Goal: Obtain resource: Download file/media

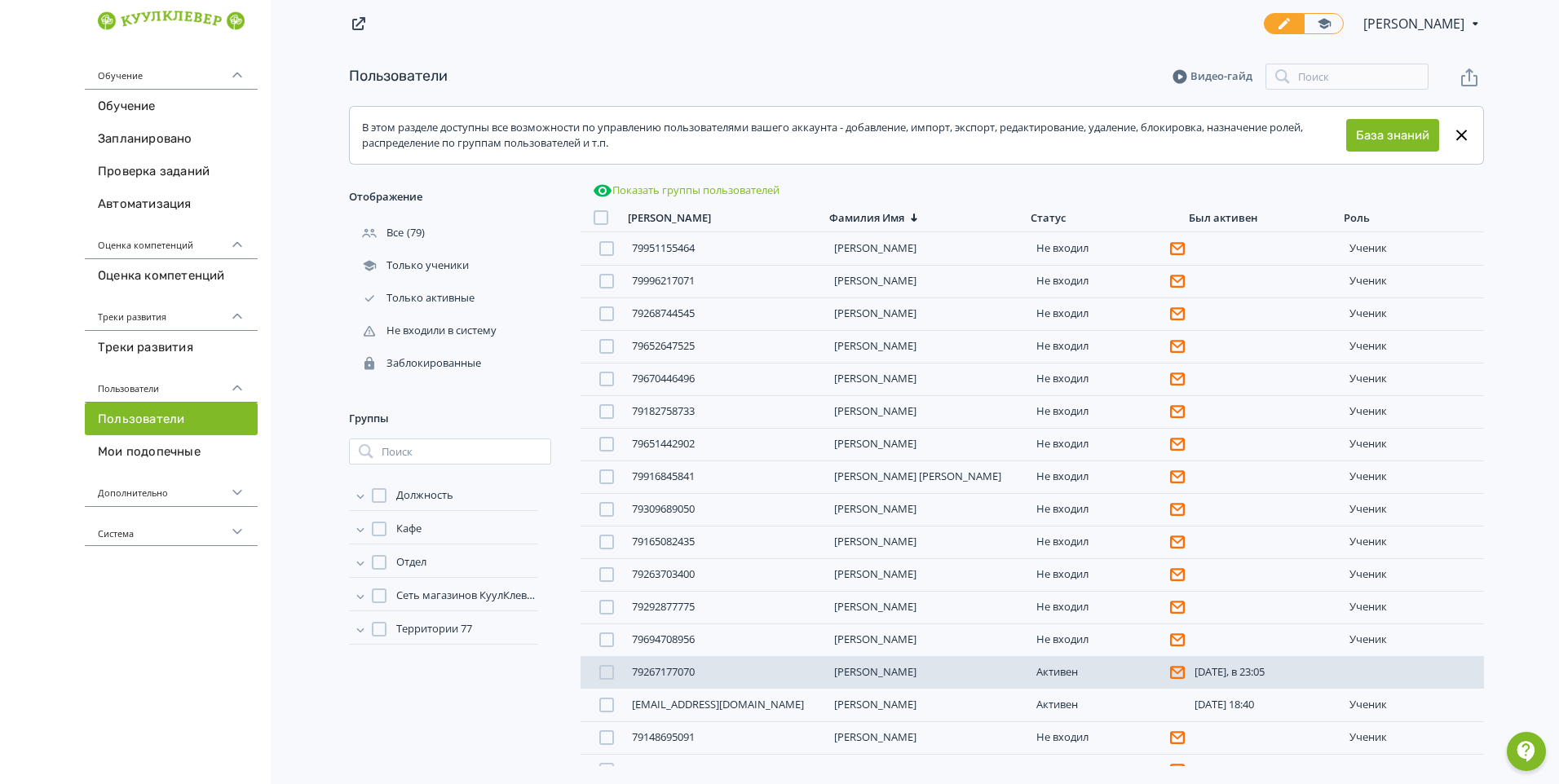
click at [865, 674] on link "[PERSON_NAME]" at bounding box center [875, 671] width 82 height 15
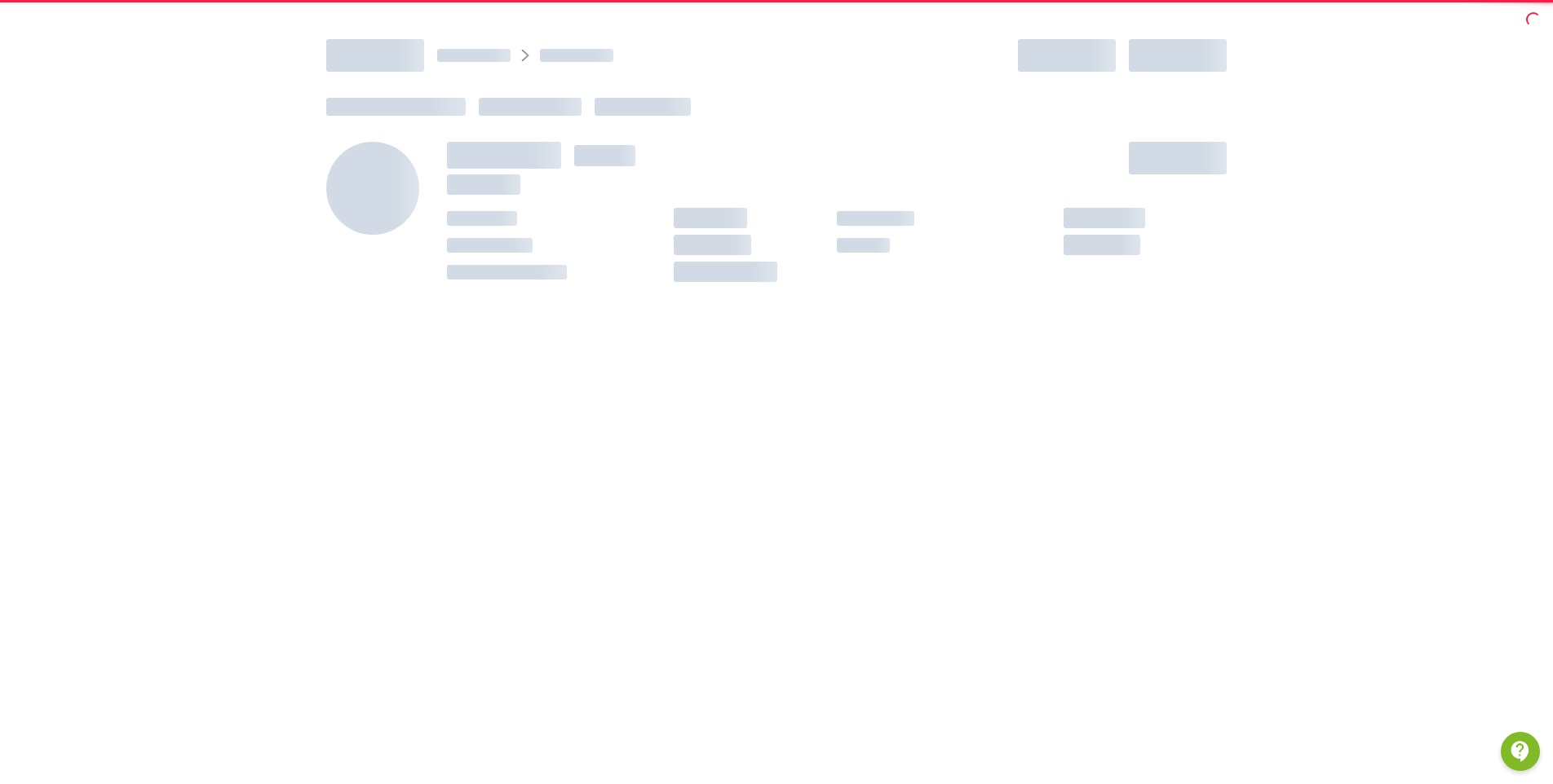
click at [865, 674] on div at bounding box center [776, 431] width 1553 height 784
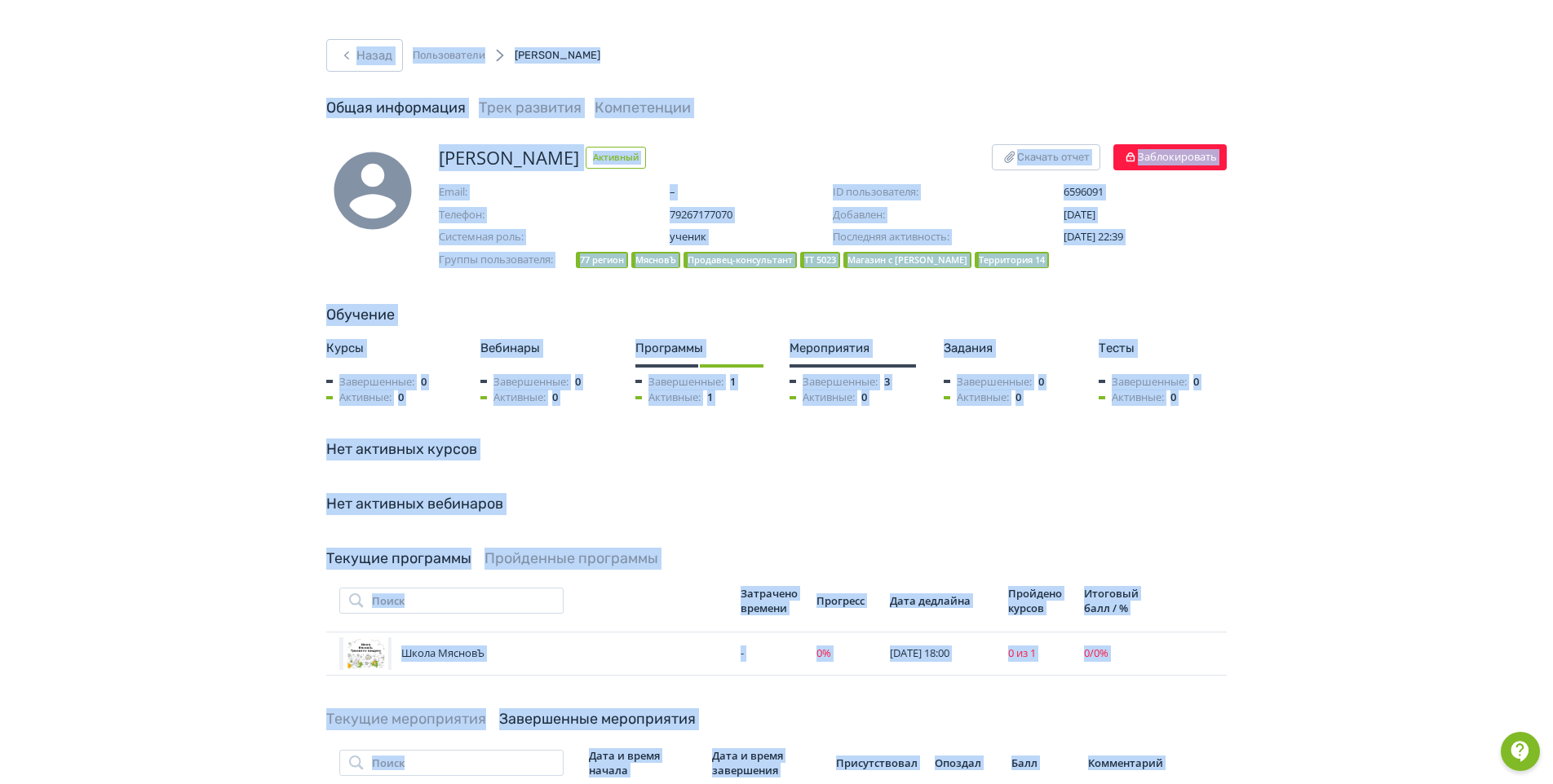
click at [1099, 608] on div "Итоговый балл / %" at bounding box center [1115, 601] width 63 height 29
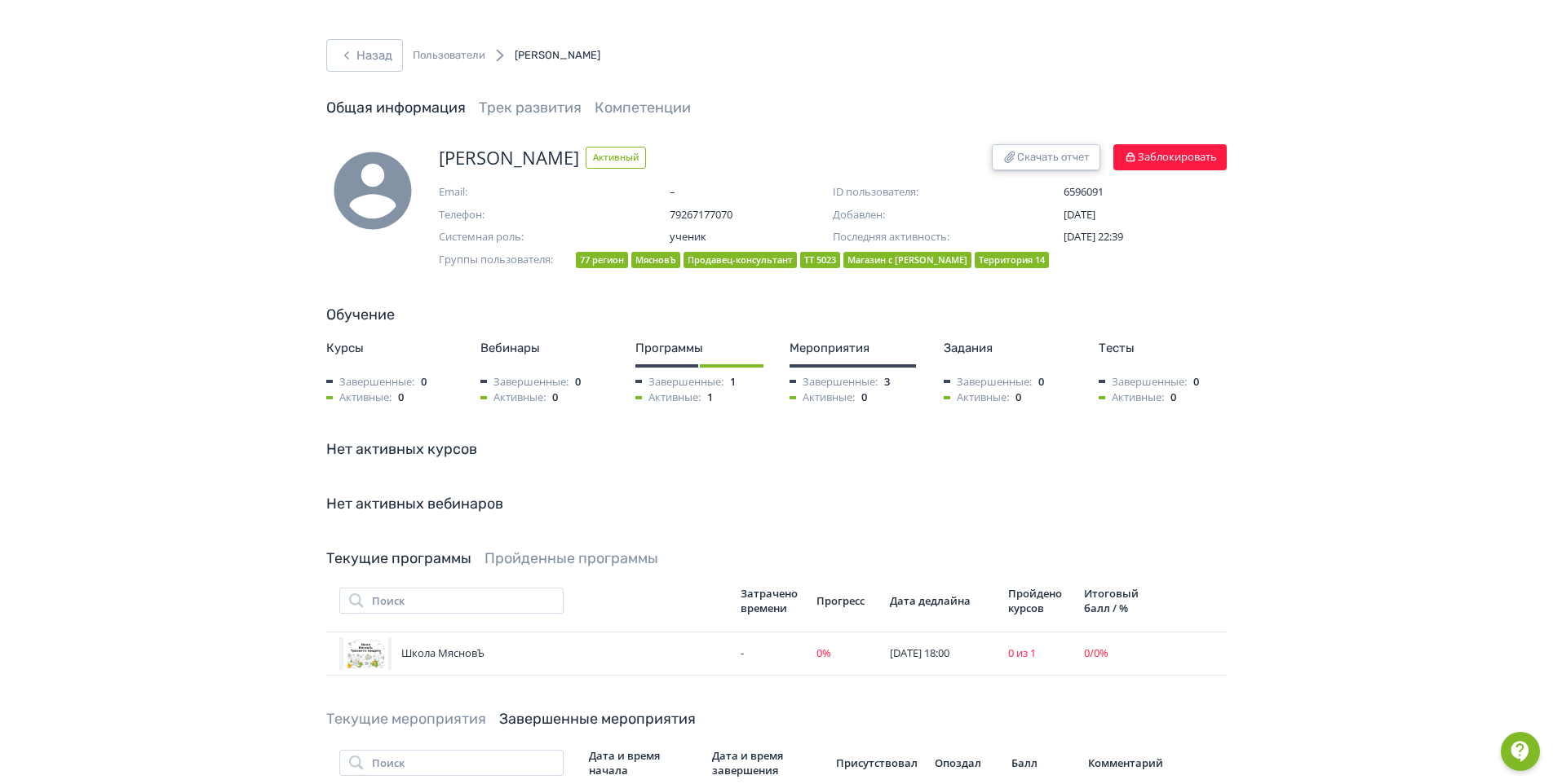
click at [1045, 161] on button "Скачать отчет" at bounding box center [1046, 157] width 109 height 26
click at [1147, 506] on div "Нет активных вебинаров" at bounding box center [776, 503] width 900 height 22
click at [371, 48] on button "Назад" at bounding box center [364, 55] width 77 height 33
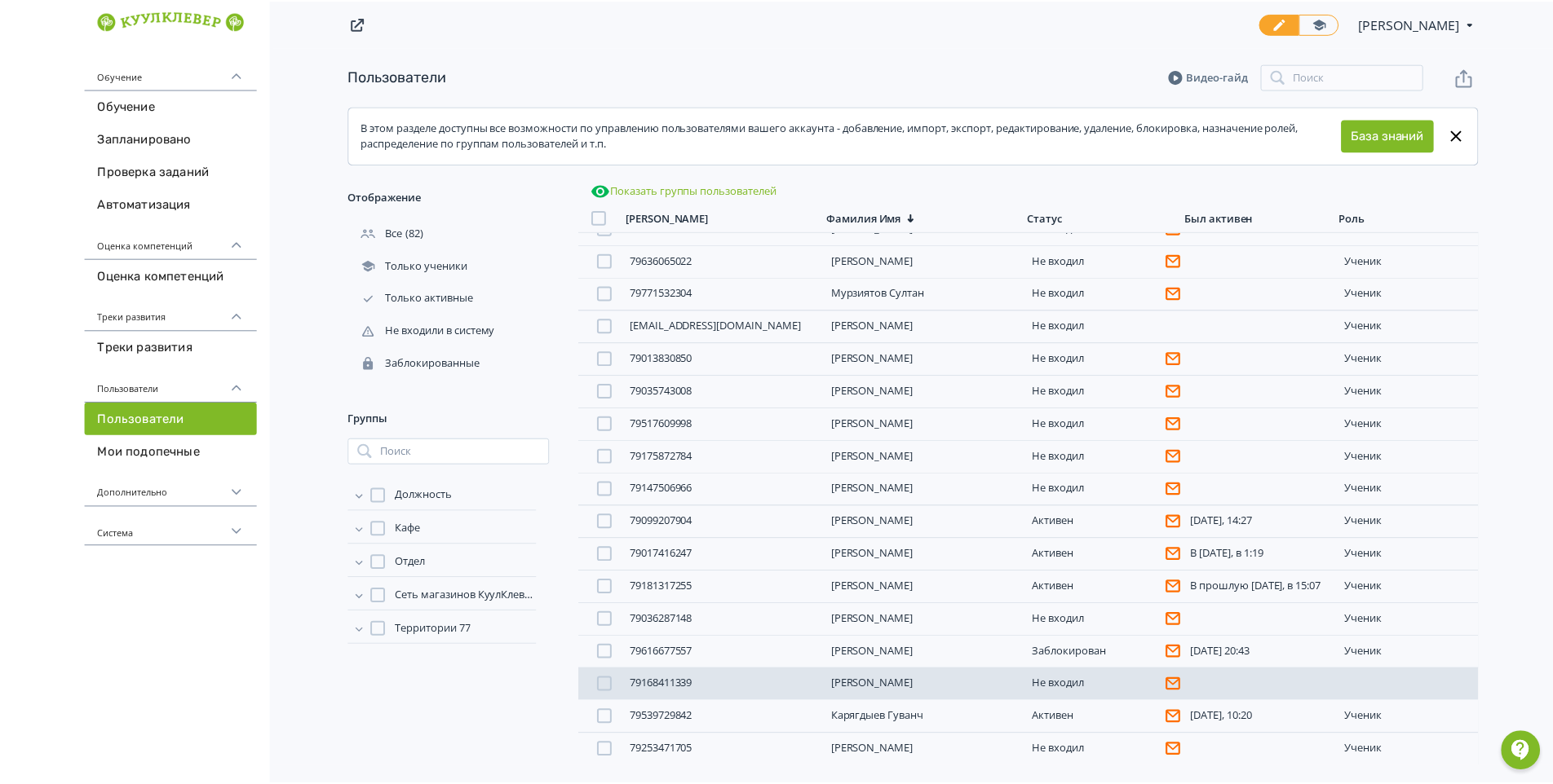
scroll to position [1341, 0]
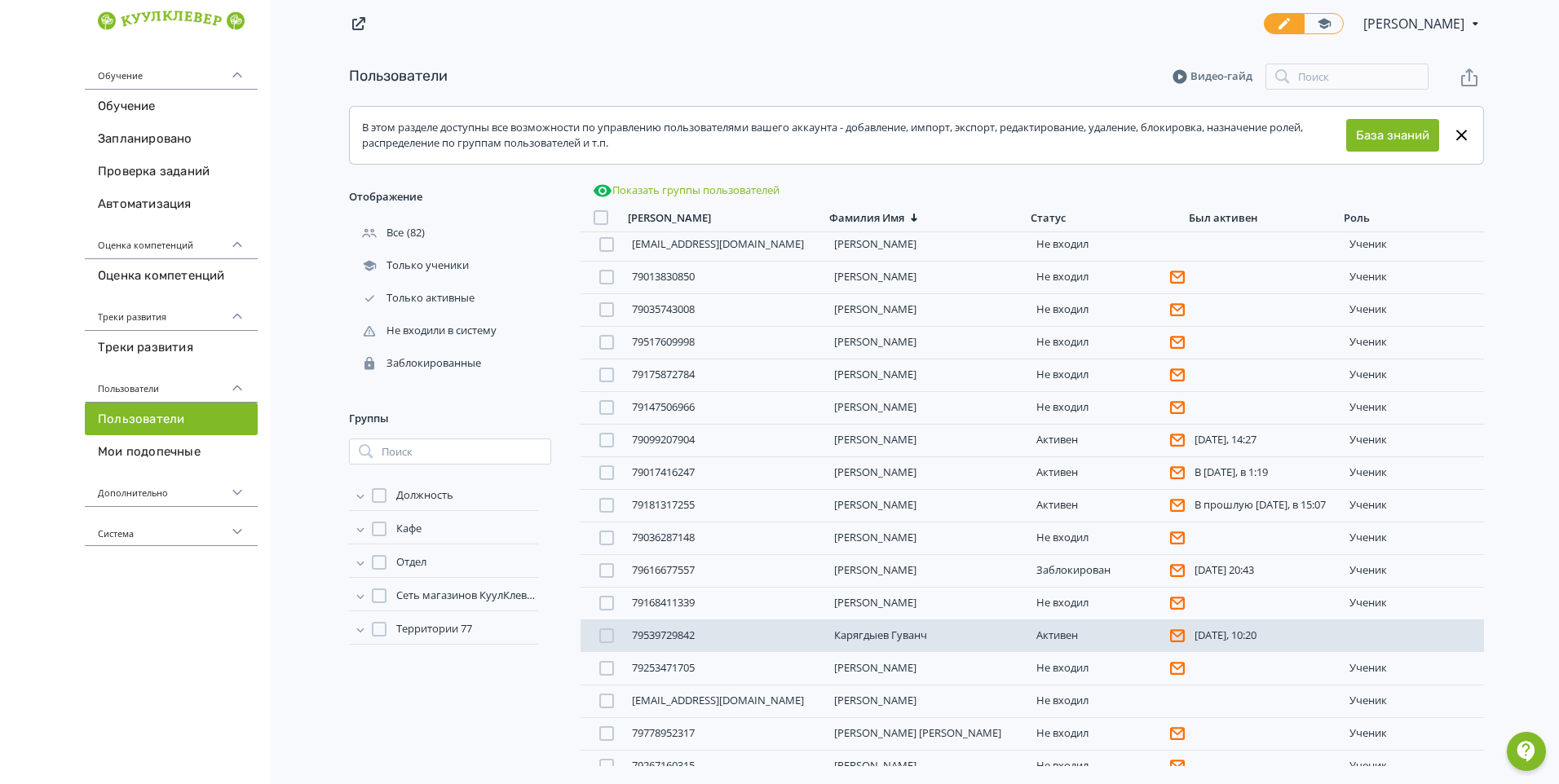
click at [882, 634] on link "Карягдыев Гуванч" at bounding box center [881, 635] width 93 height 15
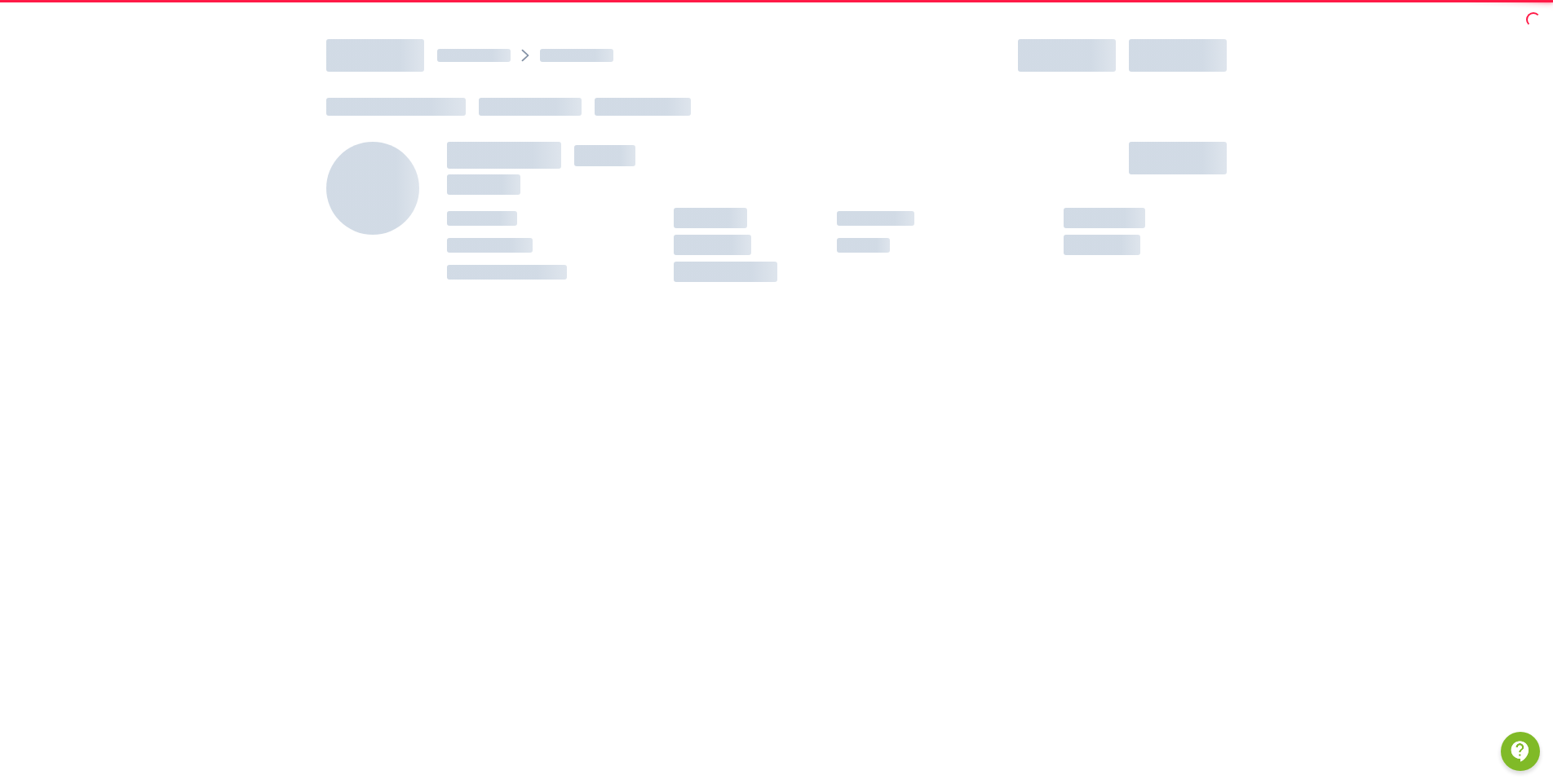
click at [882, 633] on div at bounding box center [776, 431] width 1553 height 784
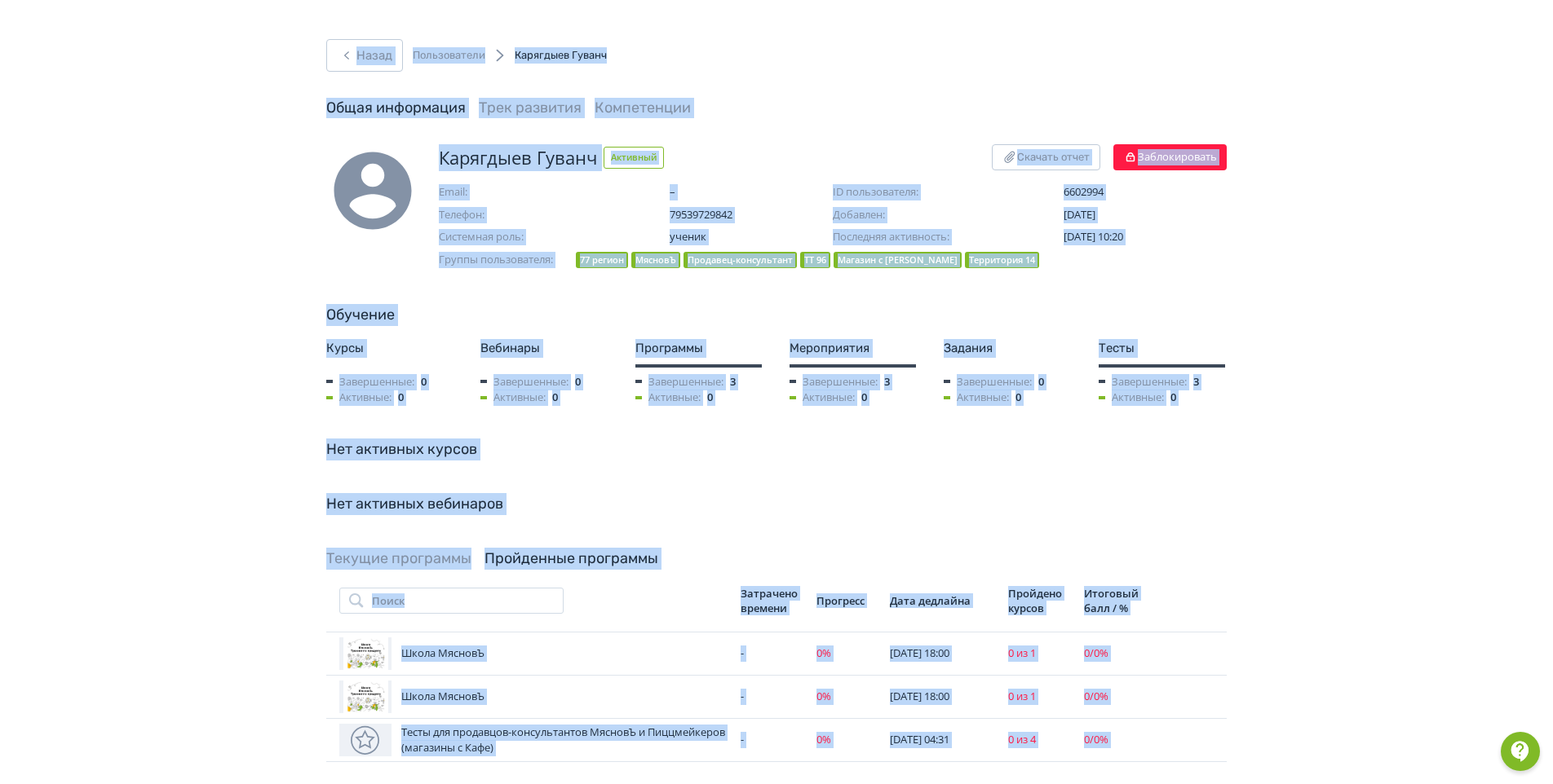
click at [1231, 441] on div "Карягдыев Гуванч Активный Скачать отчет Заблокировать Email: – ID пользователя:…" at bounding box center [776, 716] width 979 height 1143
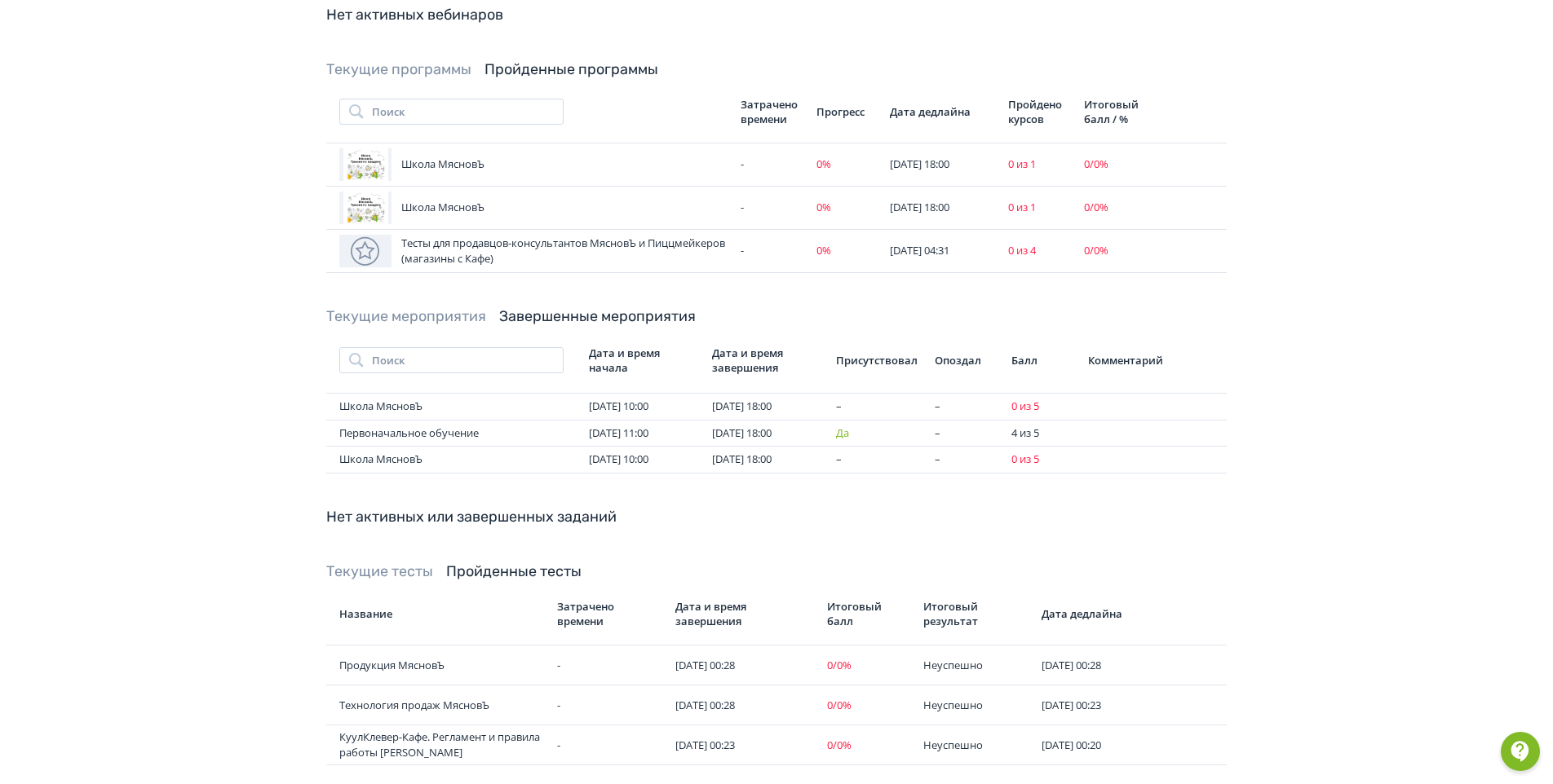
scroll to position [549, 0]
